Goal: Navigation & Orientation: Find specific page/section

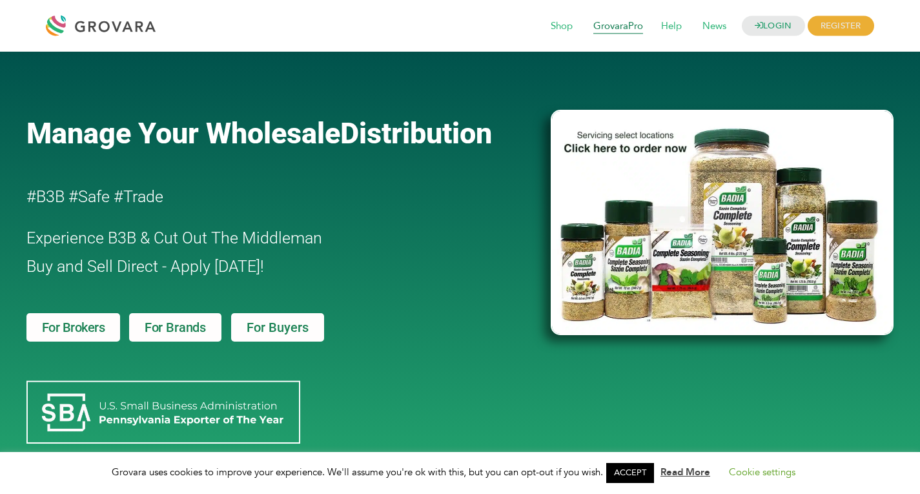
click at [608, 23] on span "GrovaraPro" at bounding box center [619, 26] width 68 height 25
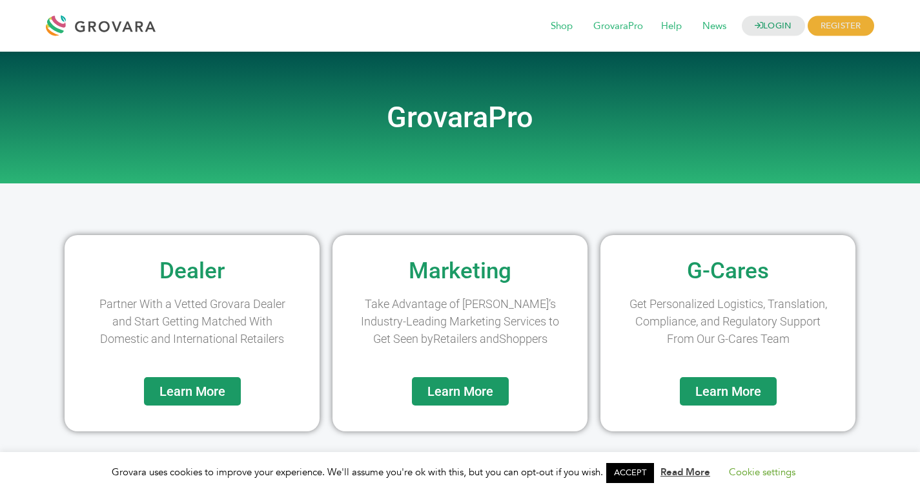
click at [116, 23] on div at bounding box center [104, 25] width 116 height 31
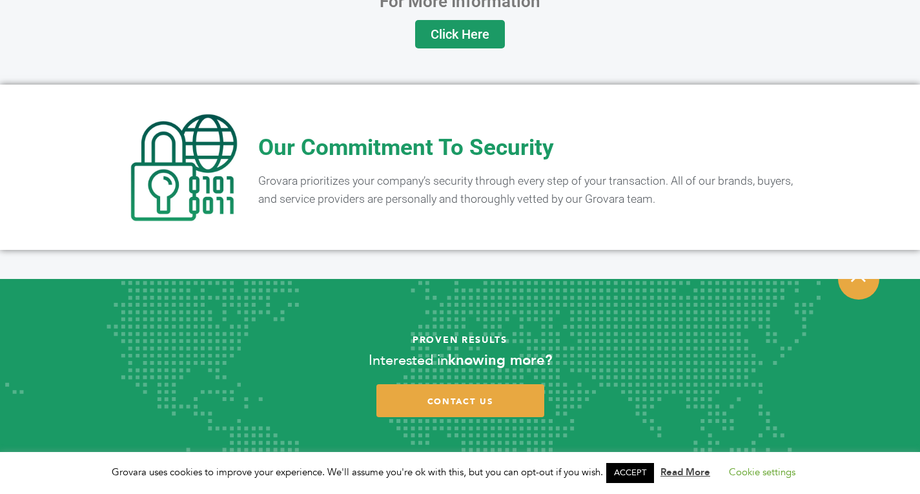
scroll to position [2348, 0]
